Goal: Find specific page/section: Find specific page/section

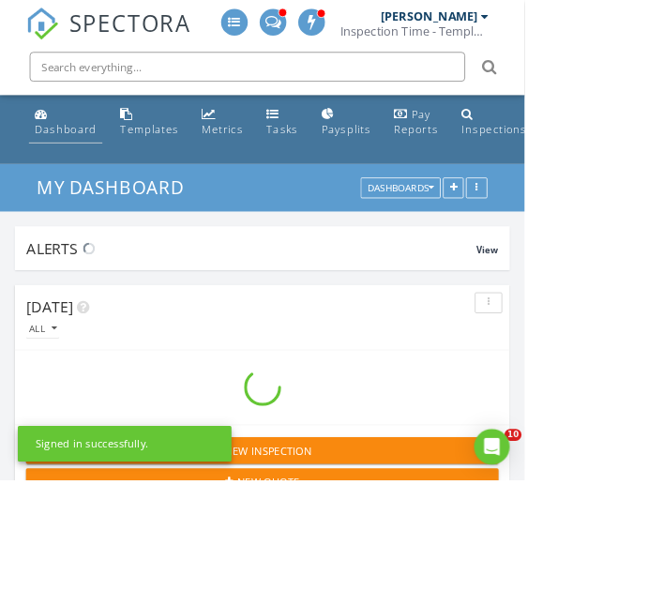
click at [65, 154] on div "Dashboard" at bounding box center [83, 163] width 78 height 18
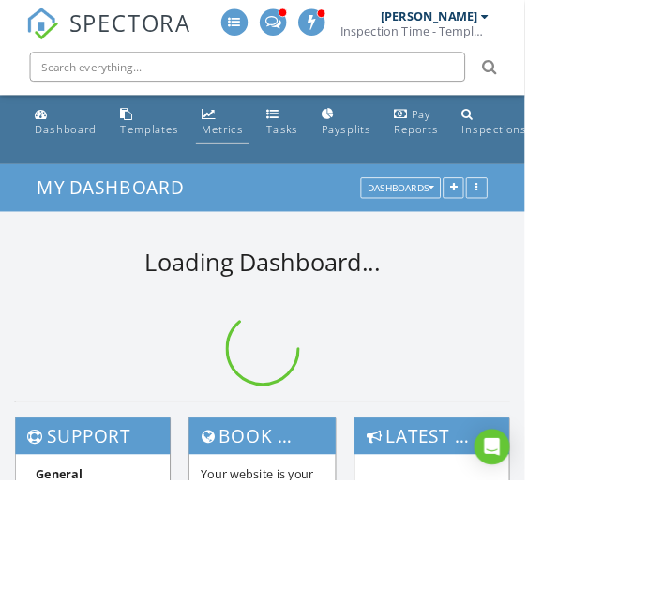
click at [281, 151] on link "Metrics" at bounding box center [280, 153] width 67 height 53
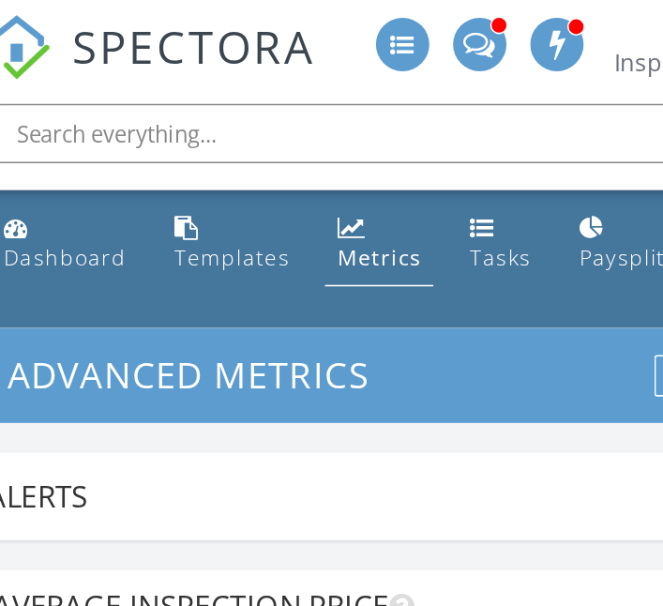
click at [138, 84] on input "text" at bounding box center [312, 84] width 550 height 37
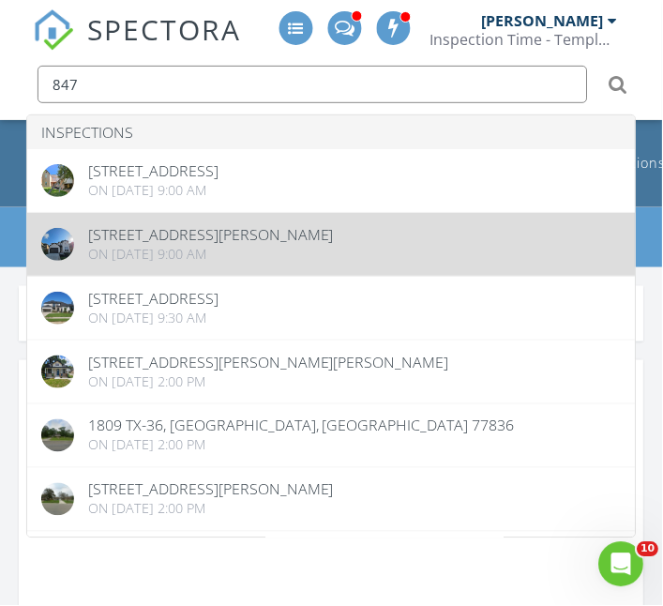
type input "847"
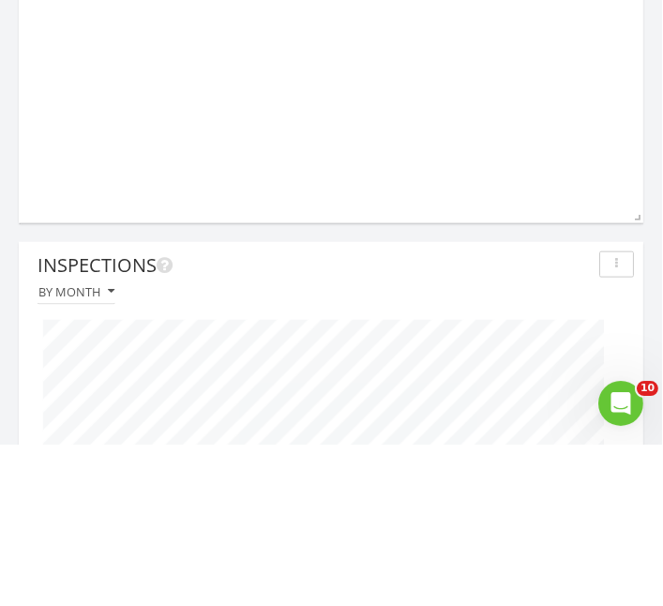
scroll to position [547, 0]
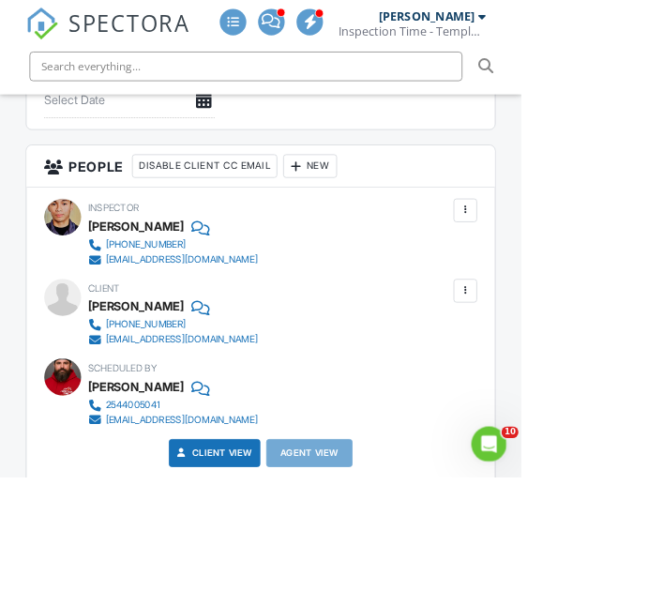
scroll to position [2460, 0]
